Goal: Information Seeking & Learning: Learn about a topic

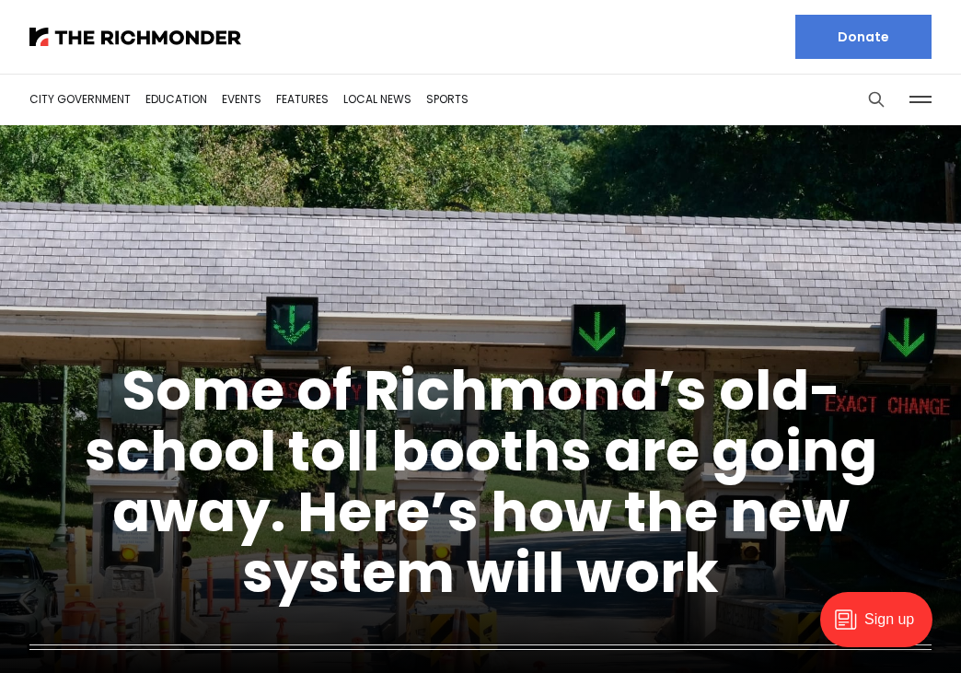
click at [872, 110] on button "Search this site" at bounding box center [876, 100] width 28 height 28
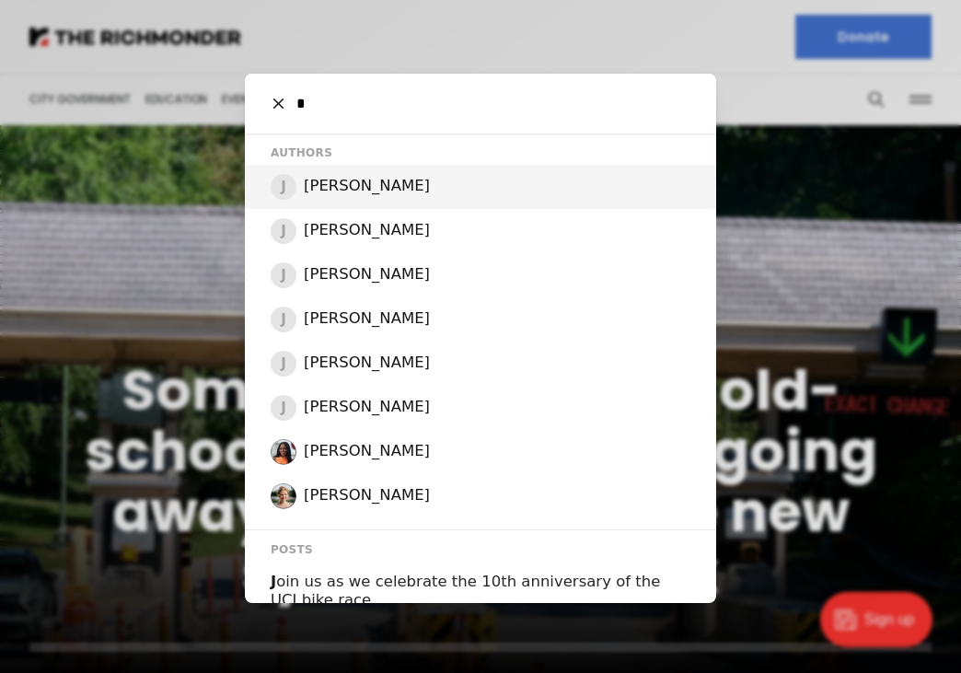
type input "*"
click at [384, 181] on h2 "[PERSON_NAME]" at bounding box center [367, 186] width 126 height 19
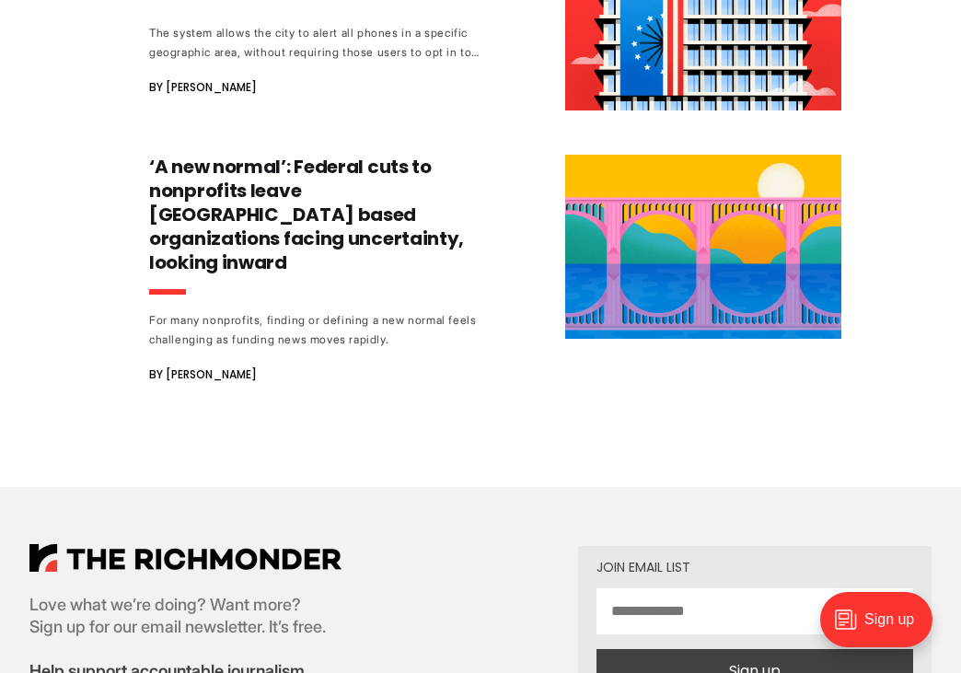
scroll to position [3067, 0]
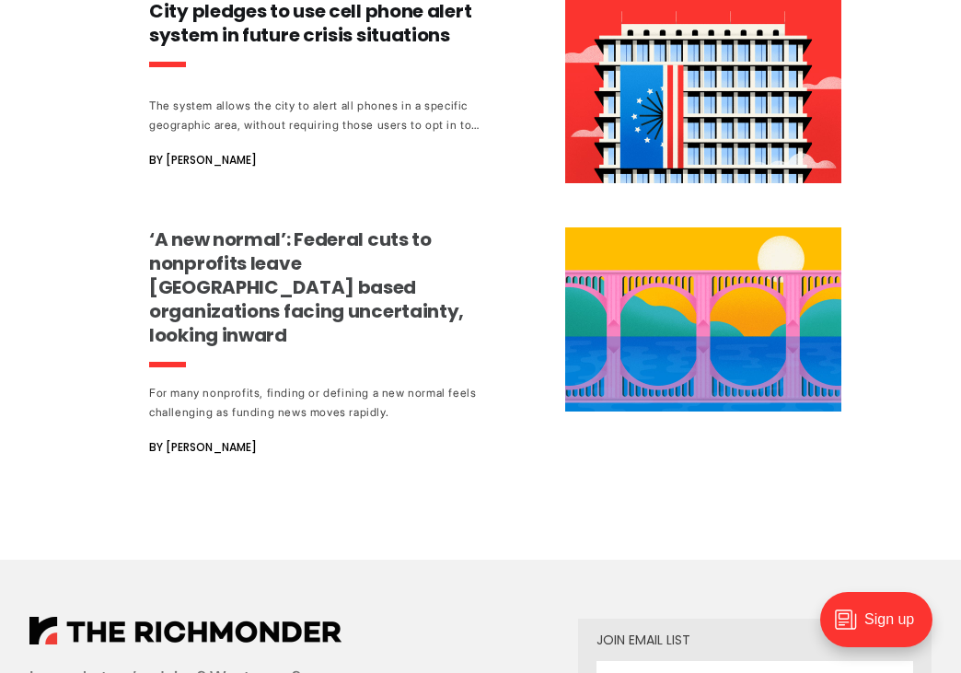
click at [399, 227] on h3 "‘A new normal’: Federal cuts to nonprofits leave [GEOGRAPHIC_DATA] based organi…" at bounding box center [320, 287] width 342 height 120
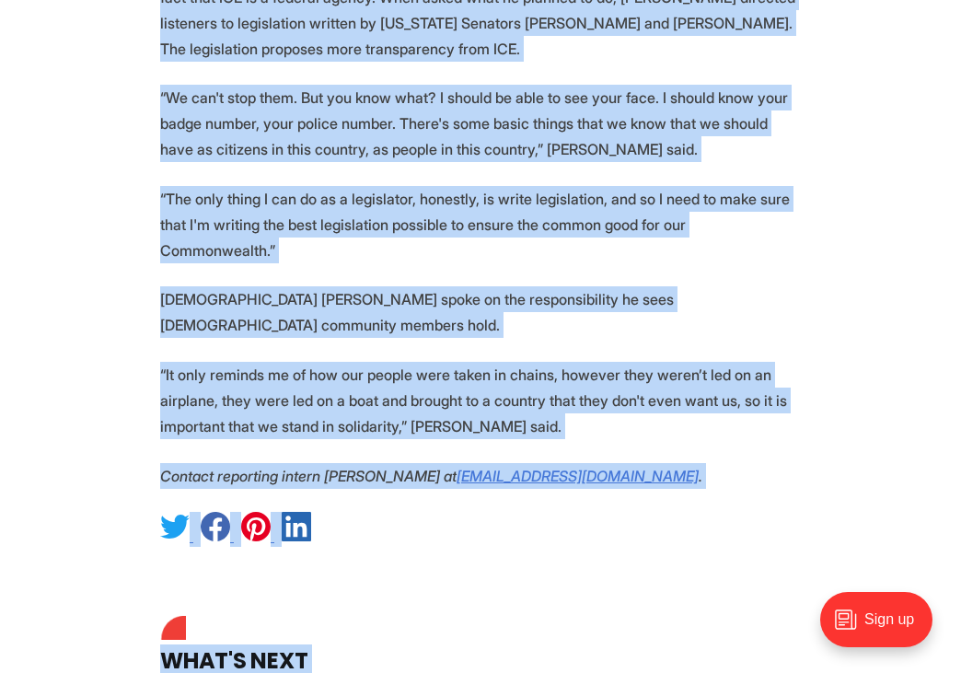
scroll to position [4406, 0]
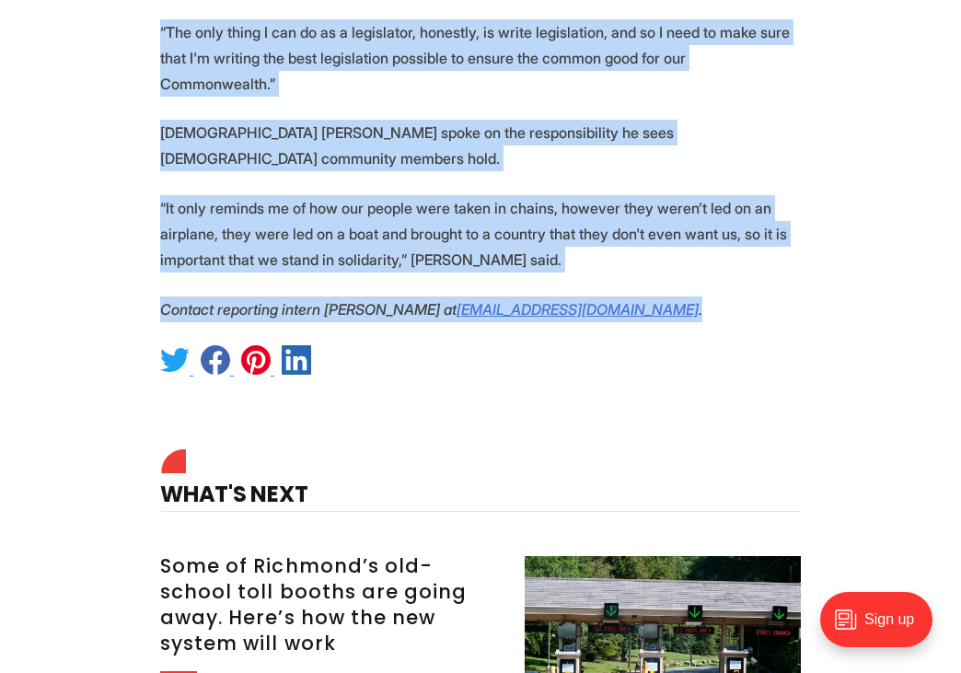
drag, startPoint x: 160, startPoint y: 214, endPoint x: 701, endPoint y: 193, distance: 541.6
copy section "Wednesday morning at 5:45 a.m., a 21-year-old Latino man was on his way to work…"
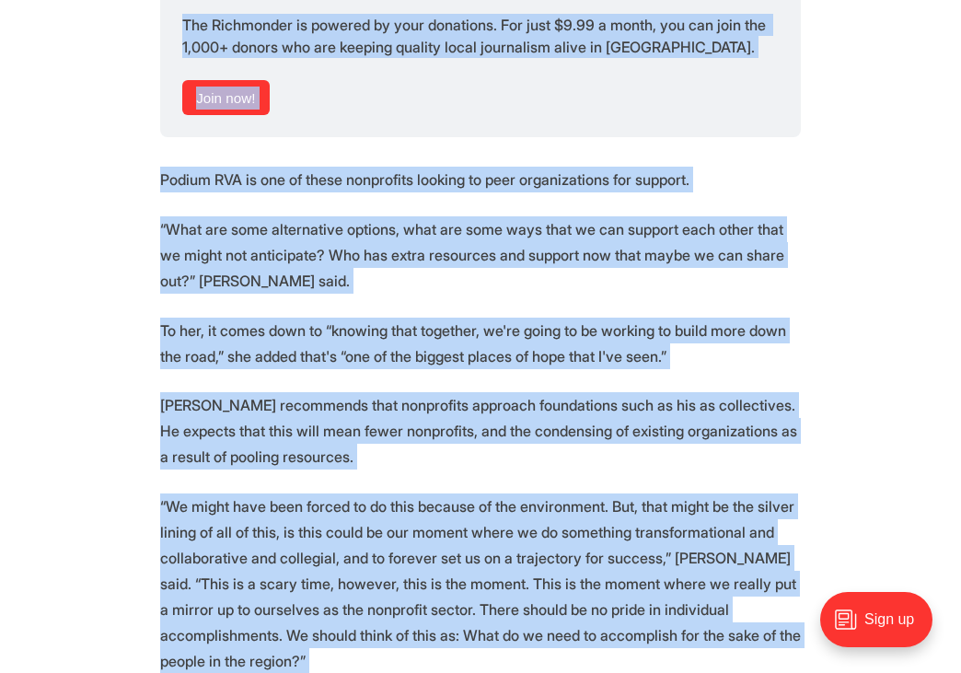
scroll to position [4337, 0]
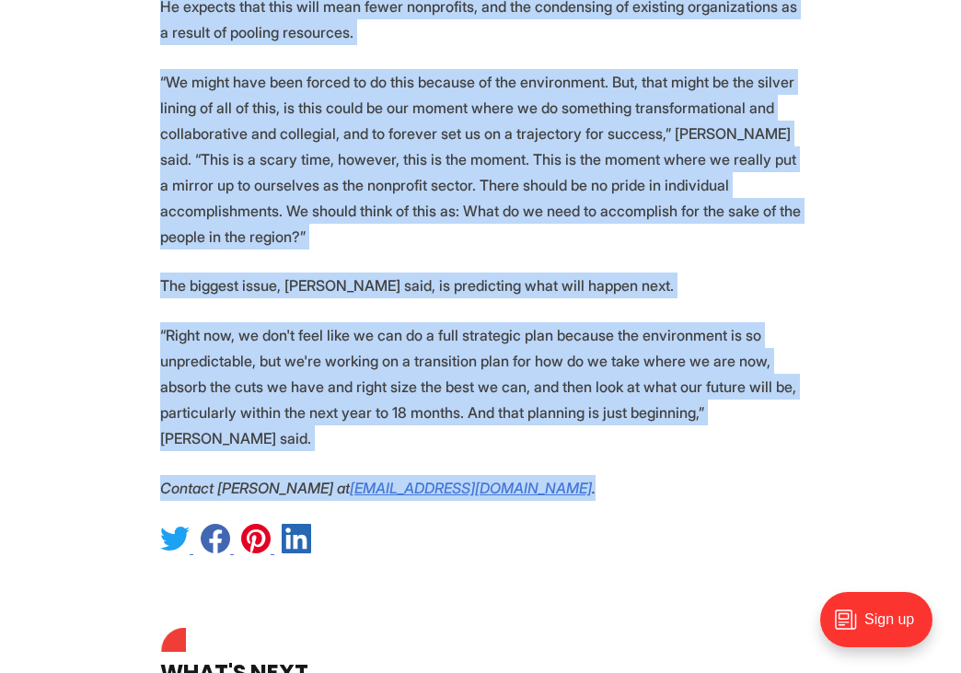
drag, startPoint x: 158, startPoint y: 235, endPoint x: 615, endPoint y: 285, distance: 459.3
copy section "Lo ips dolo si ametc-adipi elitsed doeiusm temp, Incididu utlaboreet dol magnaa…"
click at [677, 272] on p "The biggest issue, [PERSON_NAME] said, is predicting what will happen next." at bounding box center [480, 285] width 641 height 26
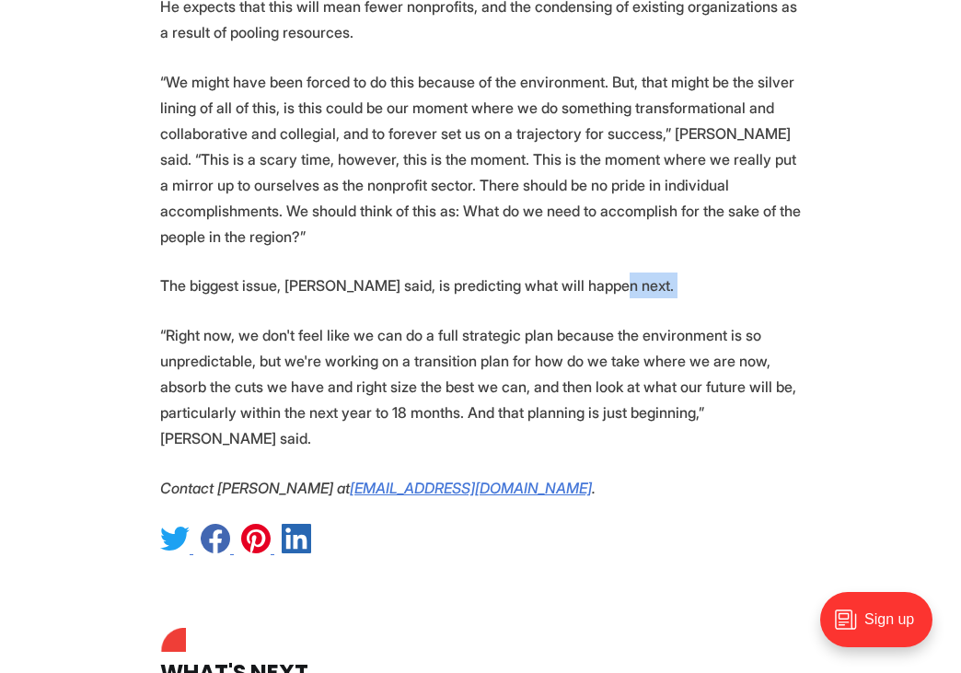
click at [677, 272] on p "The biggest issue, [PERSON_NAME] said, is predicting what will happen next." at bounding box center [480, 285] width 641 height 26
